Goal: Entertainment & Leisure: Browse casually

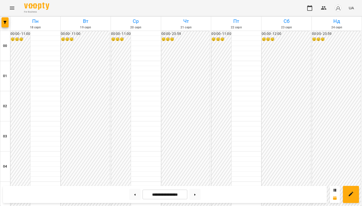
scroll to position [311, 0]
click at [12, 9] on icon "Menu" at bounding box center [12, 8] width 5 height 3
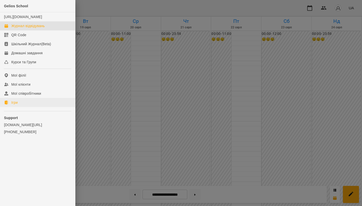
click at [22, 107] on link "Ігри" at bounding box center [37, 102] width 75 height 9
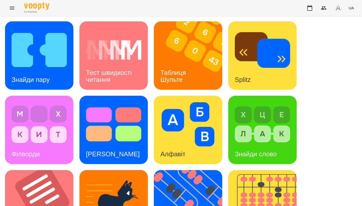
click at [169, 49] on img at bounding box center [191, 55] width 75 height 68
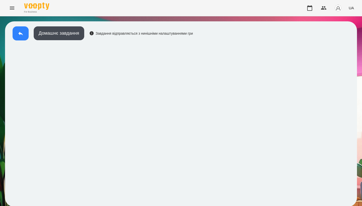
click at [24, 36] on button at bounding box center [21, 33] width 16 height 14
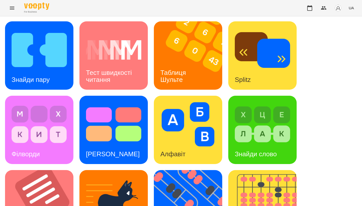
click at [335, 181] on div "Знайди пару Тест швидкості читання Таблиця [PERSON_NAME] Splitz Філворди Тест С…" at bounding box center [181, 204] width 352 height 366
drag, startPoint x: 90, startPoint y: 2, endPoint x: 305, endPoint y: 57, distance: 222.6
click at [305, 57] on div "Знайди пару Тест швидкості читання Таблиця [PERSON_NAME] Splitz Філворди Тест С…" at bounding box center [181, 204] width 352 height 366
click at [194, 102] on img at bounding box center [187, 124] width 55 height 44
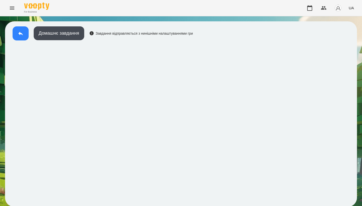
click at [20, 39] on button at bounding box center [21, 33] width 16 height 14
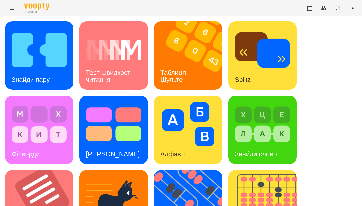
click at [346, 77] on div "Знайди пару Тест швидкості читання Таблиця [PERSON_NAME] Splitz Філворди Тест С…" at bounding box center [181, 204] width 352 height 366
click at [50, 170] on img at bounding box center [42, 204] width 75 height 68
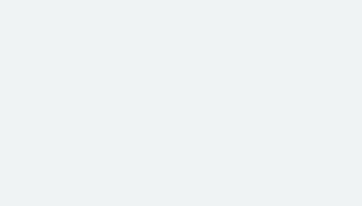
scroll to position [1, 0]
